Goal: Task Accomplishment & Management: Use online tool/utility

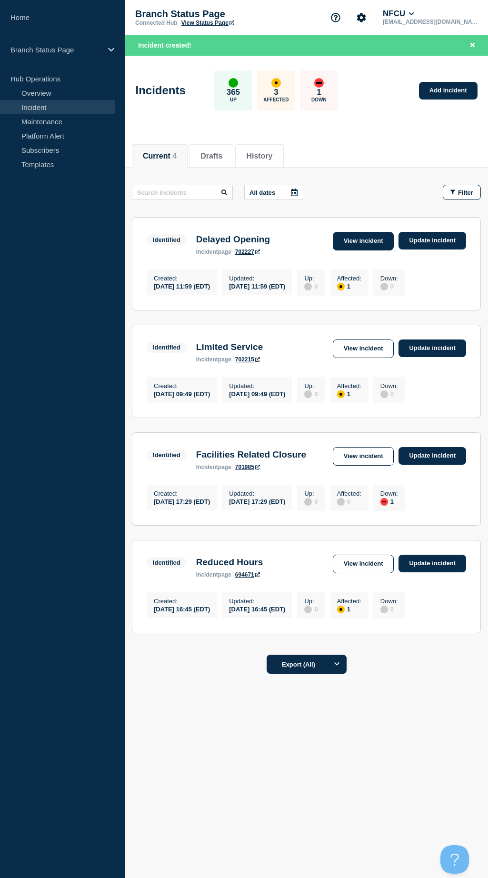
click at [370, 238] on link "View incident" at bounding box center [363, 241] width 61 height 19
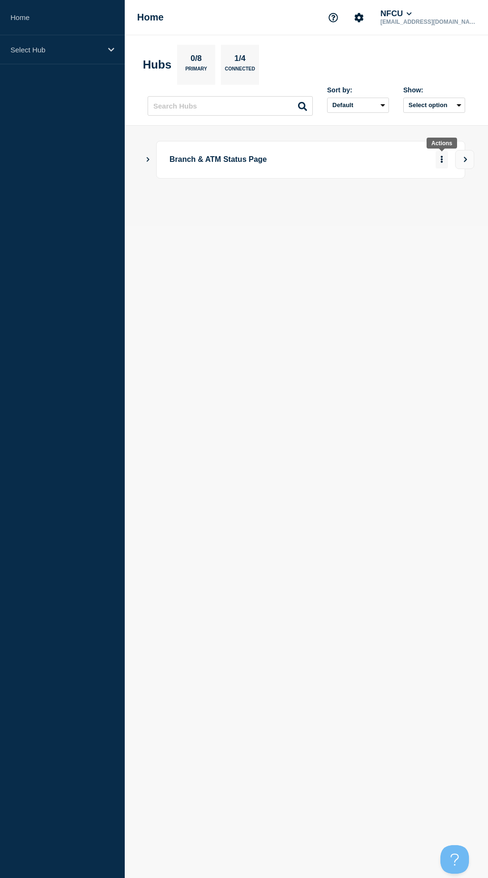
click at [440, 159] on button "More actions" at bounding box center [442, 160] width 12 height 18
click at [148, 160] on icon "Show Connected Hubs" at bounding box center [148, 159] width 6 height 5
click at [442, 207] on icon "More actions" at bounding box center [442, 206] width 2 height 7
click at [194, 210] on p "Branch Status Page" at bounding box center [237, 207] width 111 height 18
click at [458, 159] on button "View" at bounding box center [464, 159] width 19 height 19
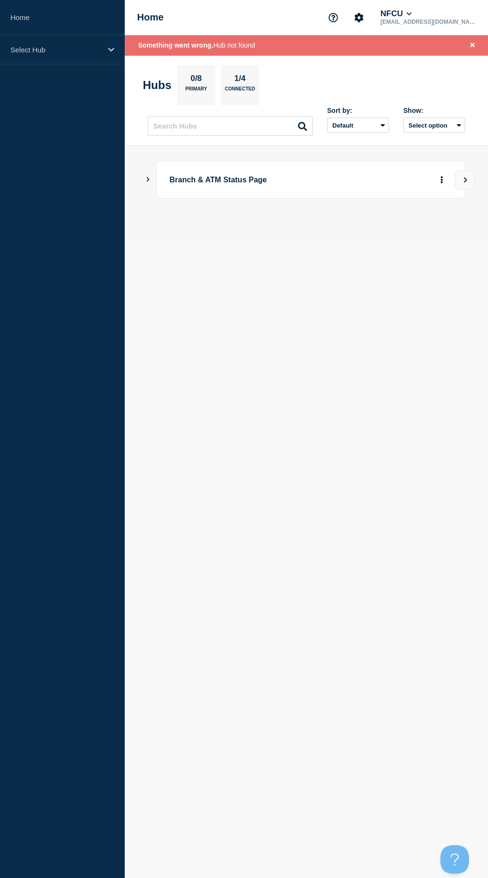
click at [148, 178] on icon "Show Connected Hubs" at bounding box center [148, 179] width 3 height 5
click at [241, 225] on p "Branch Status Page" at bounding box center [237, 227] width 111 height 18
click at [424, 224] on icon "button" at bounding box center [426, 227] width 7 height 6
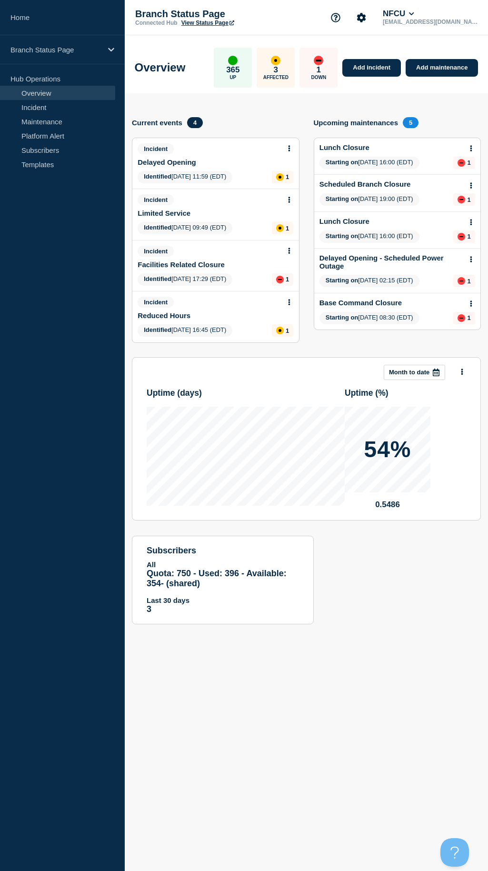
click at [291, 150] on button at bounding box center [289, 149] width 8 height 8
click at [285, 183] on link "Update incident" at bounding box center [289, 184] width 46 height 8
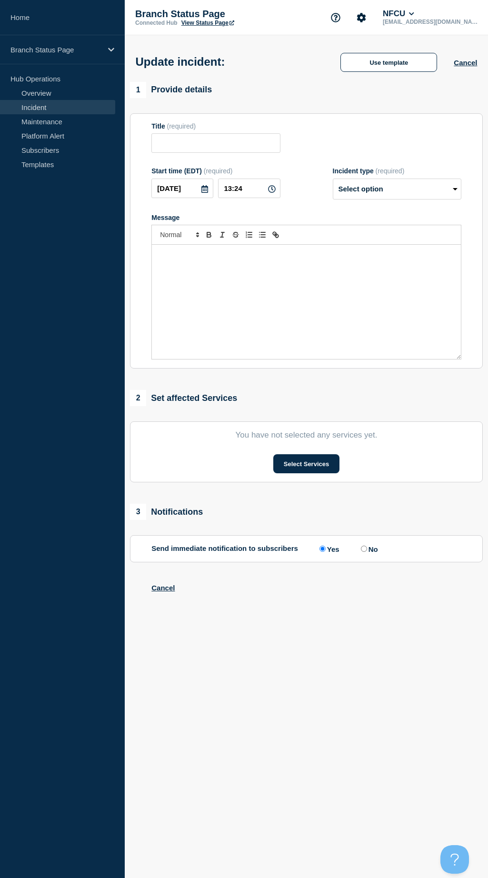
type input "Delayed Opening"
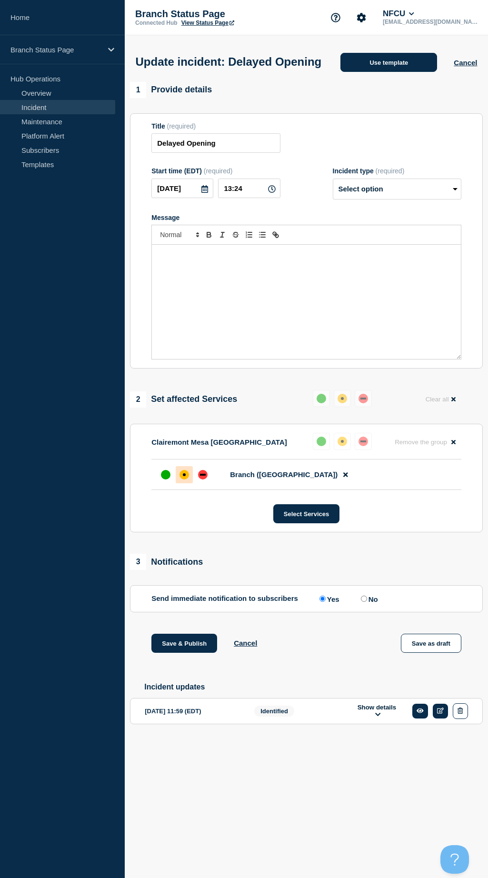
click at [378, 64] on button "Use template" at bounding box center [389, 62] width 97 height 19
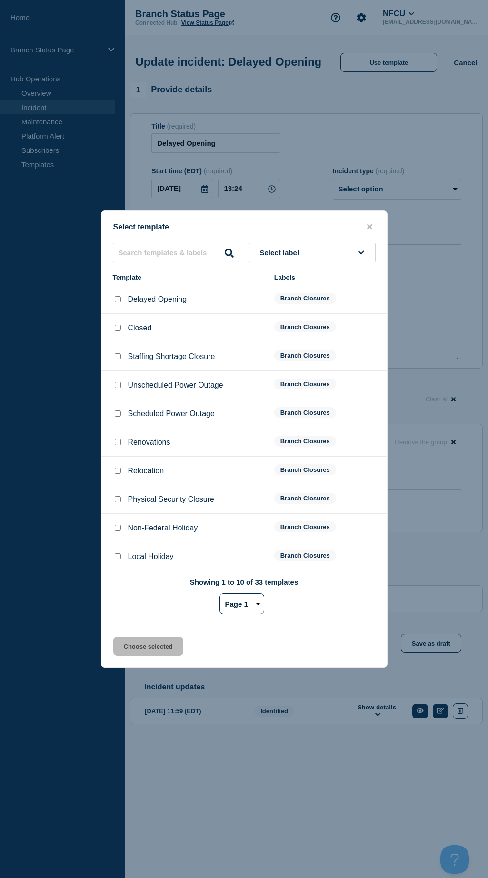
click at [268, 251] on span "Select label" at bounding box center [281, 253] width 43 height 8
click at [277, 329] on button "Branch Resolved (During Normal Business Hours)" at bounding box center [312, 328] width 127 height 28
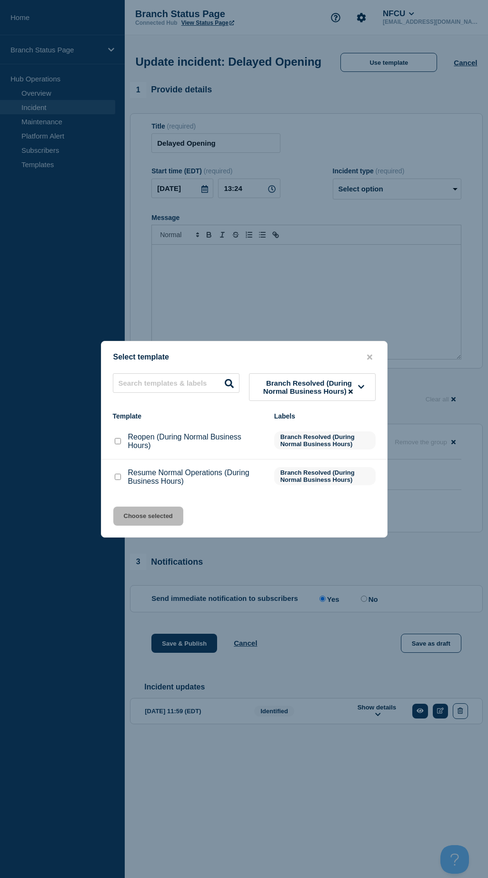
click at [119, 479] on input "Resume Normal Operations (During Business Hours) checkbox" at bounding box center [118, 477] width 6 height 6
checkbox input "true"
click at [134, 508] on button "Choose selected" at bounding box center [148, 516] width 70 height 19
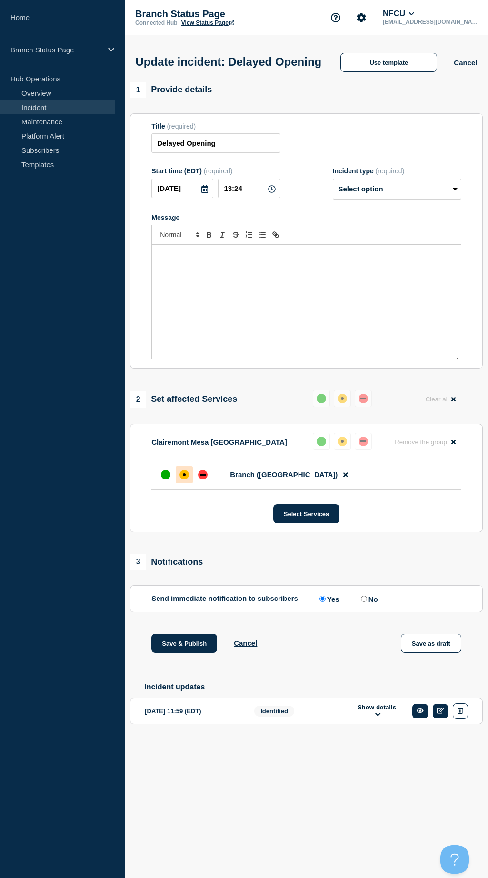
select select "resolved"
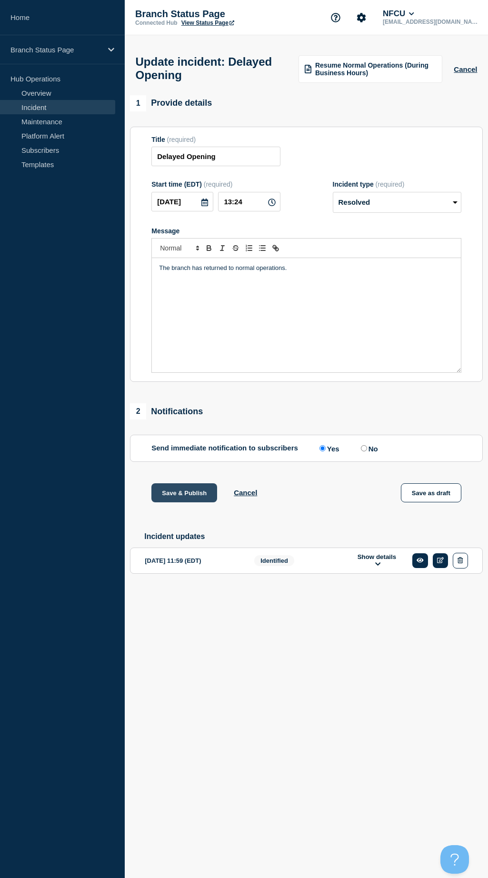
click at [190, 497] on button "Save & Publish" at bounding box center [184, 492] width 66 height 19
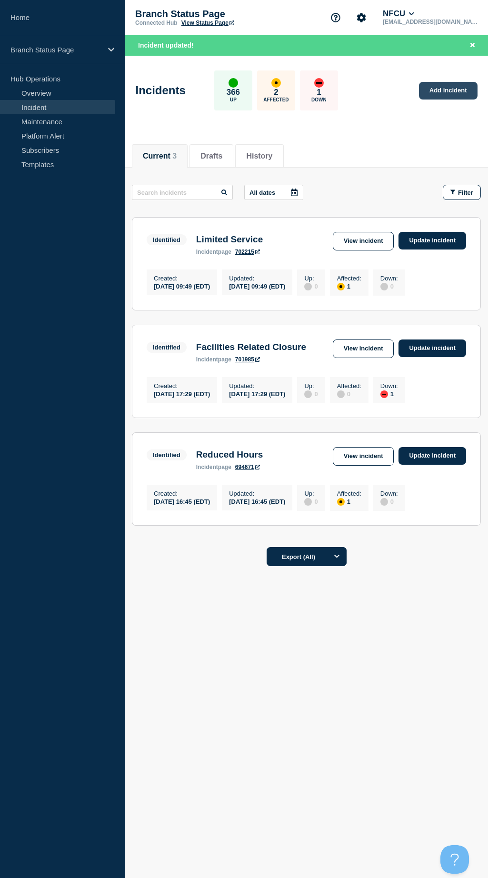
click at [438, 82] on link "Add incident" at bounding box center [448, 91] width 59 height 18
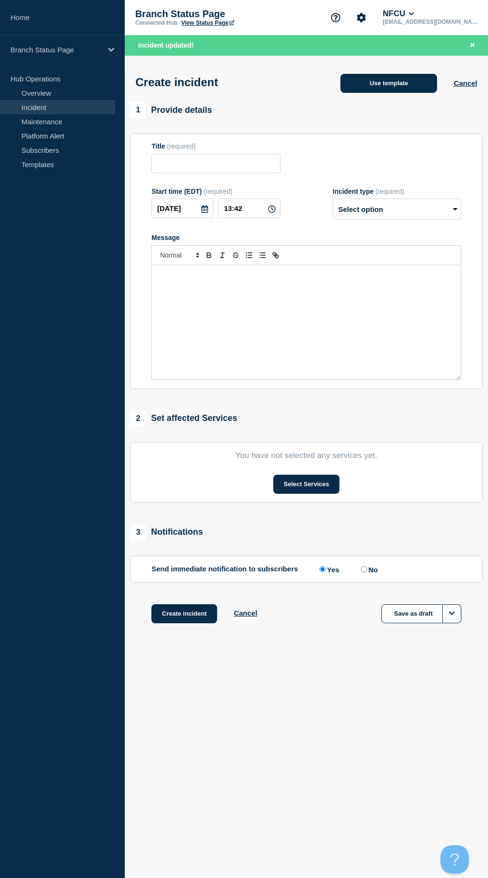
click at [418, 80] on button "Use template" at bounding box center [389, 83] width 97 height 19
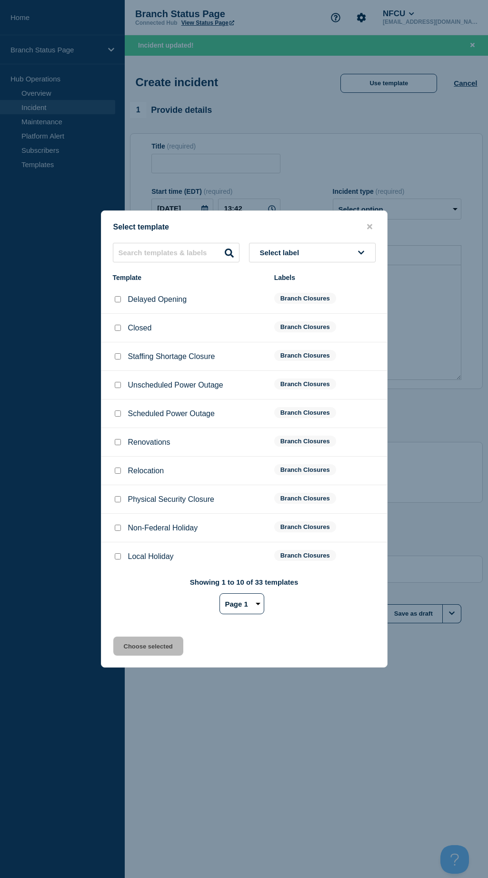
click at [250, 604] on select "Page 1 Page 2 Page 3 Page 4" at bounding box center [242, 603] width 45 height 21
click at [220, 595] on select "Page 1 Page 2 Page 3 Page 4" at bounding box center [242, 603] width 45 height 21
drag, startPoint x: 231, startPoint y: 607, endPoint x: 183, endPoint y: 611, distance: 47.8
click at [179, 611] on div "Showing 11 to 20 of 33 templates Page 1 Page 2 Page 3 Page 4 1 2 3 4" at bounding box center [244, 600] width 263 height 44
click at [241, 608] on select "Page 1 Page 2 Page 3 Page 4" at bounding box center [242, 603] width 45 height 21
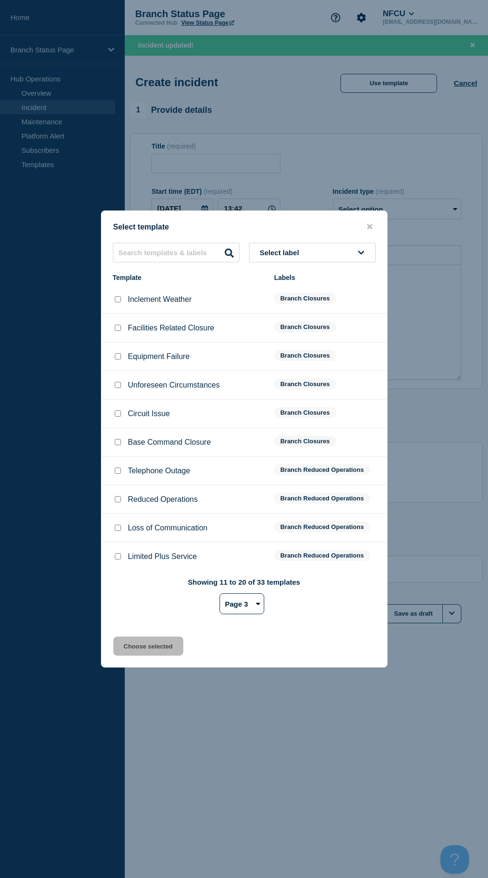
click at [220, 595] on select "Page 1 Page 2 Page 3 Page 4" at bounding box center [242, 603] width 45 height 21
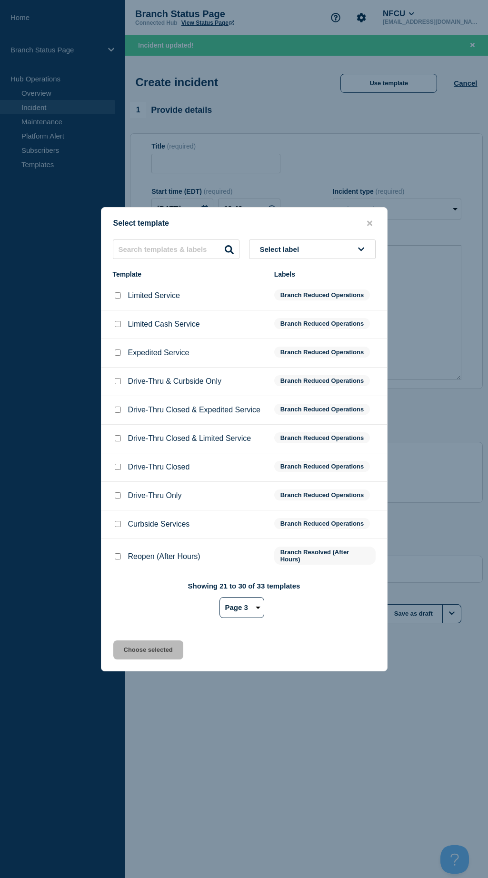
click at [231, 602] on select "Page 1 Page 2 Page 3 Page 4" at bounding box center [242, 607] width 45 height 21
click at [220, 599] on select "Page 1 Page 2 Page 3 Page 4" at bounding box center [242, 607] width 45 height 21
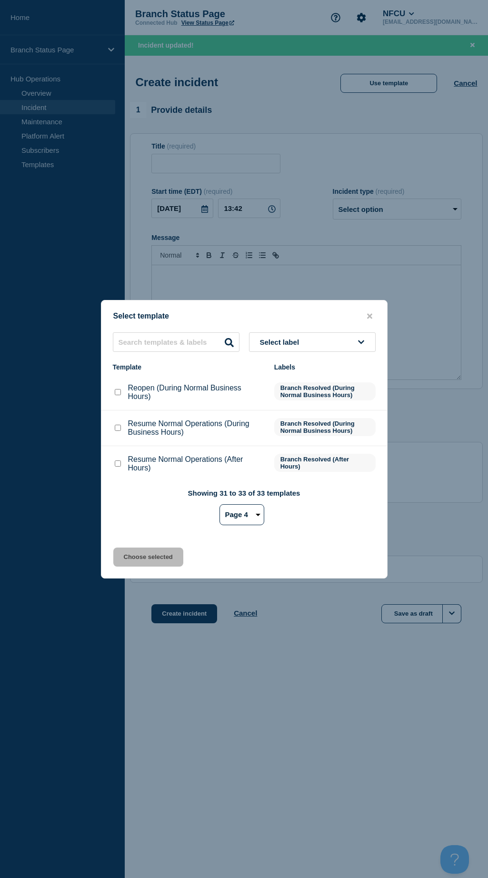
click at [234, 515] on select "Page 1 Page 2 Page 3 Page 4" at bounding box center [242, 514] width 45 height 21
select select "1"
click at [220, 506] on select "Page 1 Page 2 Page 3 Page 4" at bounding box center [242, 514] width 45 height 21
